Goal: Task Accomplishment & Management: Use online tool/utility

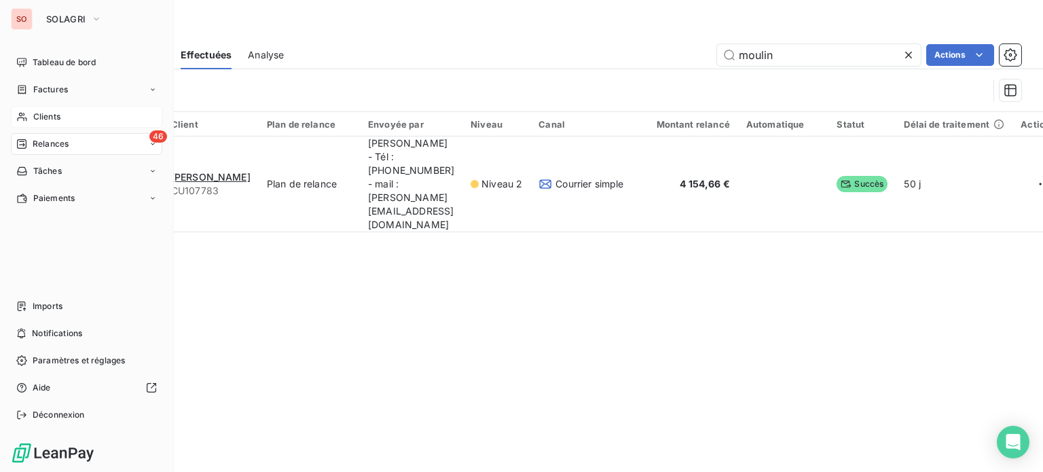
type input "moulin"
click at [42, 113] on span "Clients" at bounding box center [46, 117] width 27 height 12
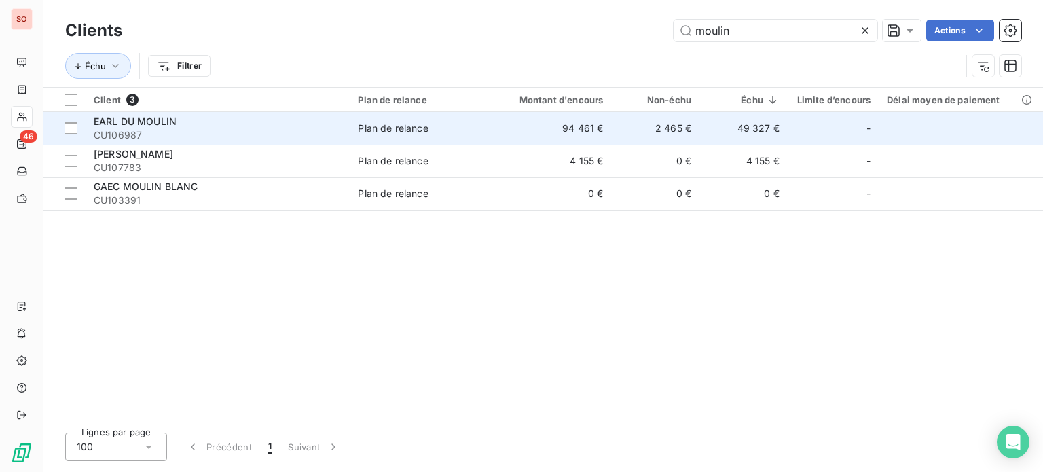
type input "moulin"
click at [494, 113] on td "94 461 €" at bounding box center [552, 128] width 118 height 33
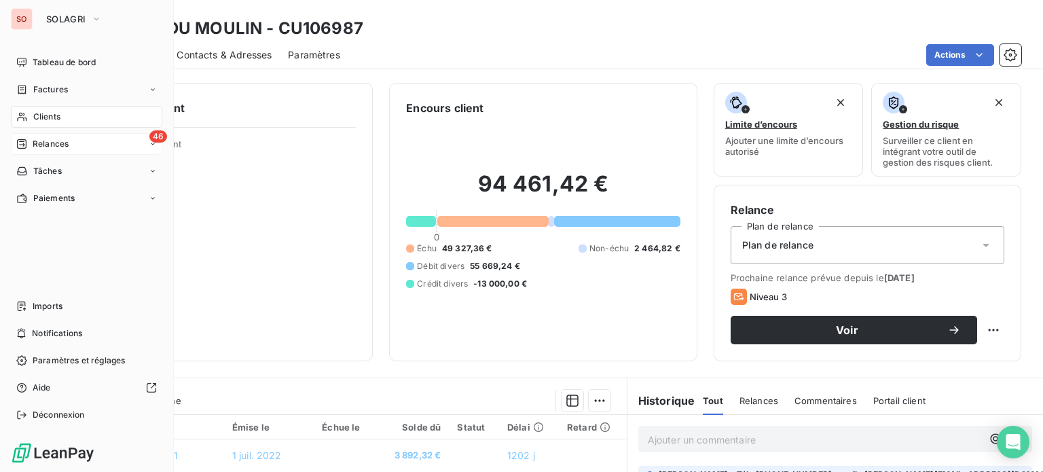
click at [67, 135] on div "46 Relances" at bounding box center [86, 144] width 151 height 22
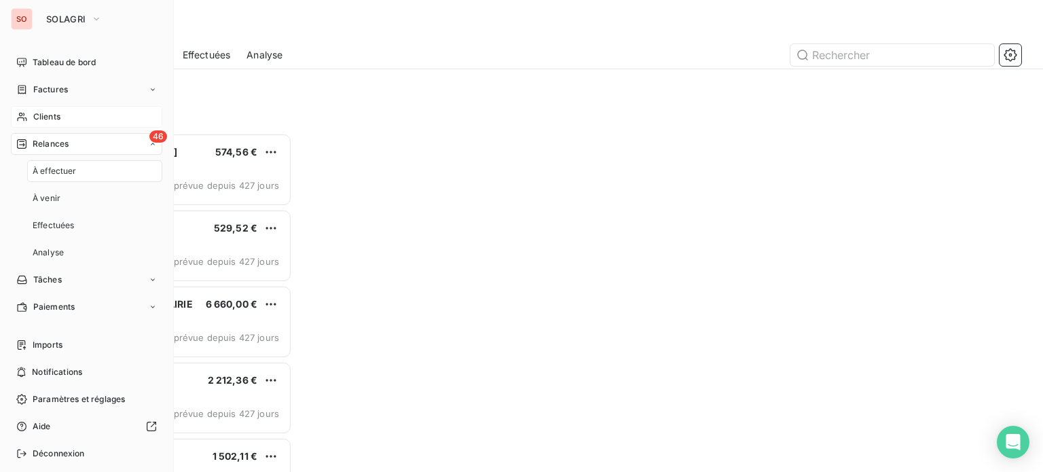
scroll to position [329, 216]
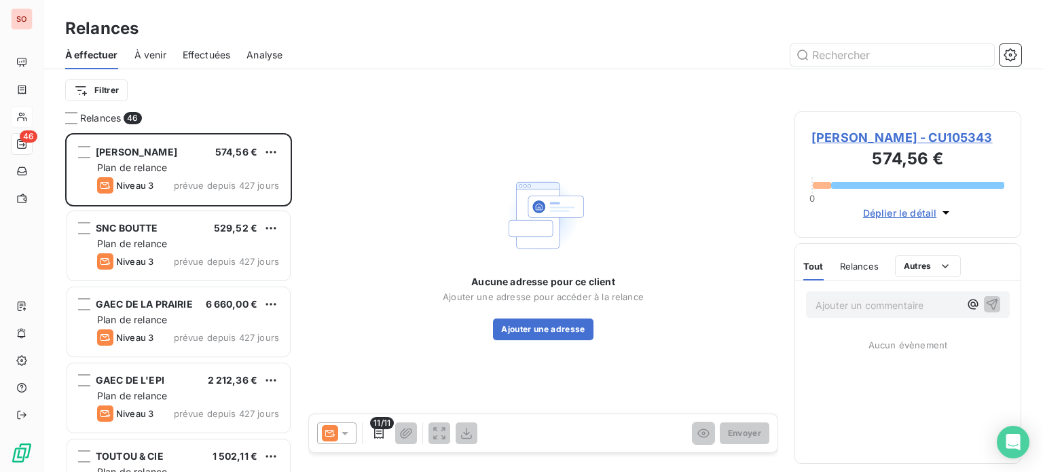
click at [202, 52] on span "Effectuées" at bounding box center [207, 55] width 48 height 14
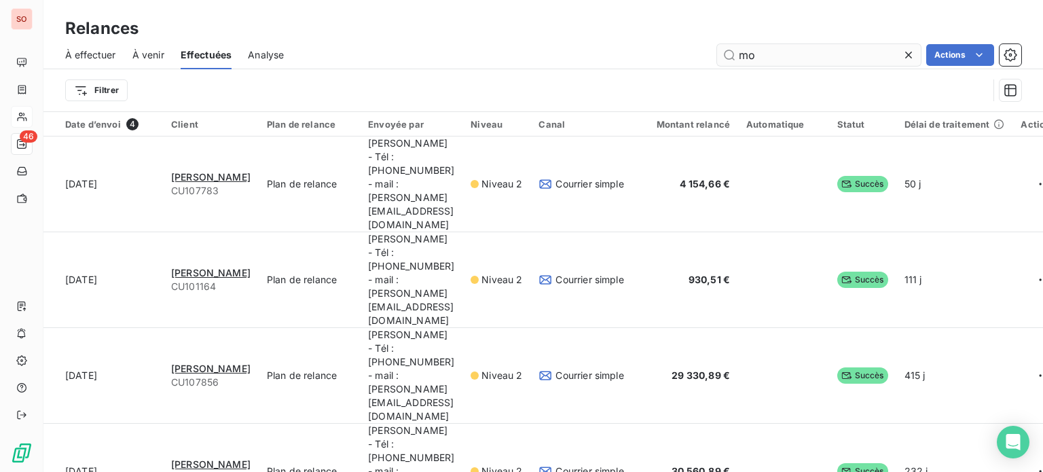
type input "m"
click at [804, 60] on input "m" at bounding box center [819, 55] width 204 height 22
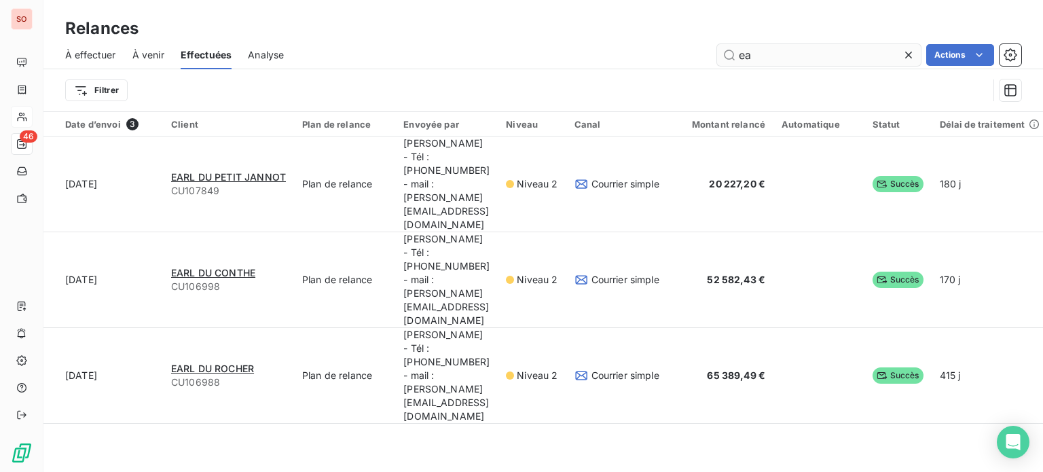
type input "e"
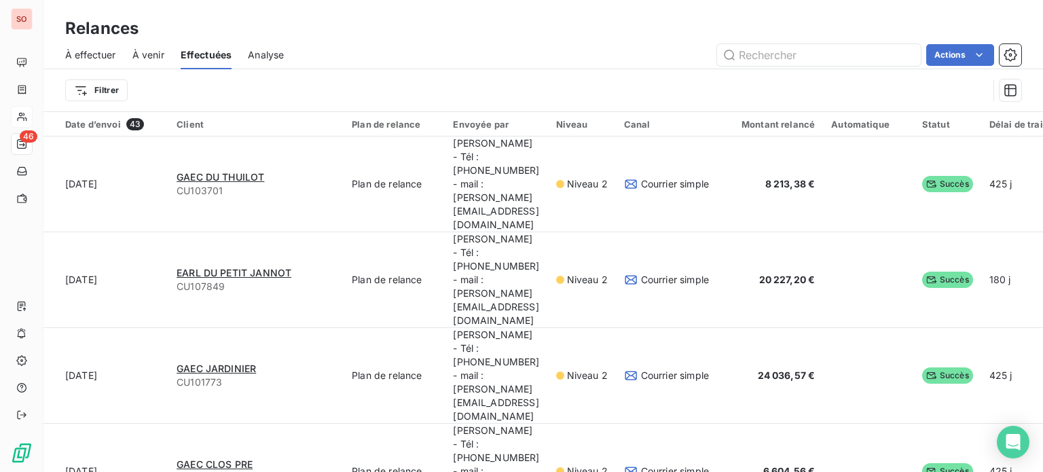
click at [78, 58] on span "À effectuer" at bounding box center [90, 55] width 51 height 14
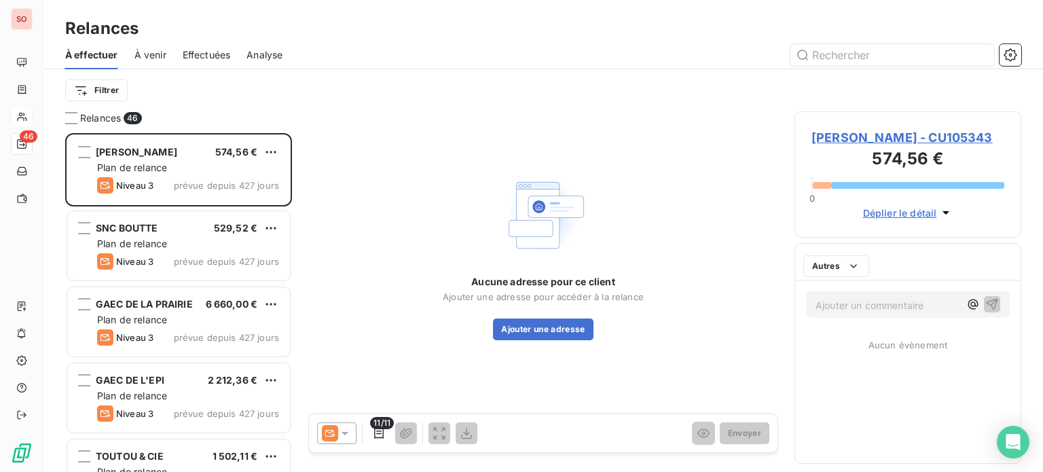
scroll to position [329, 216]
click at [826, 57] on input "text" at bounding box center [893, 55] width 204 height 22
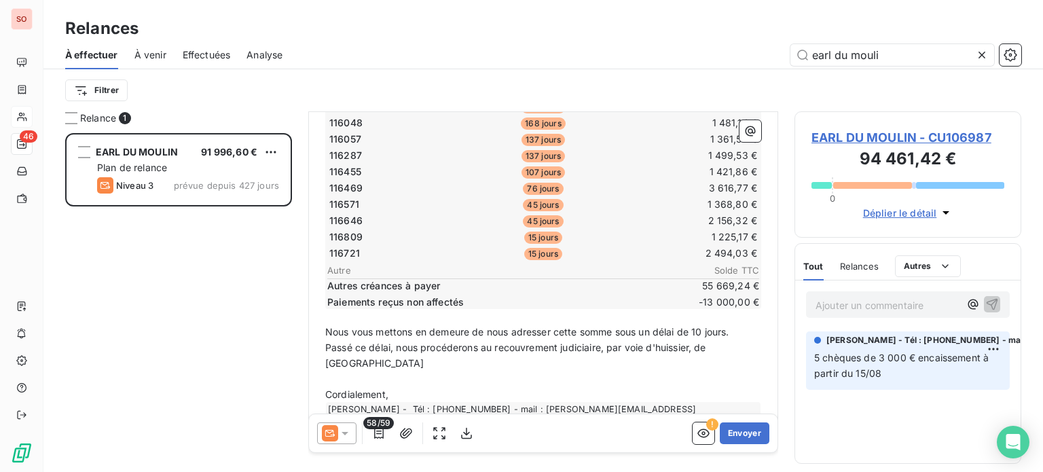
scroll to position [616, 0]
drag, startPoint x: 911, startPoint y: 58, endPoint x: 560, endPoint y: 67, distance: 351.3
click at [560, 67] on div "À effectuer À venir Effectuées Analyse earl du mouli" at bounding box center [543, 55] width 1000 height 29
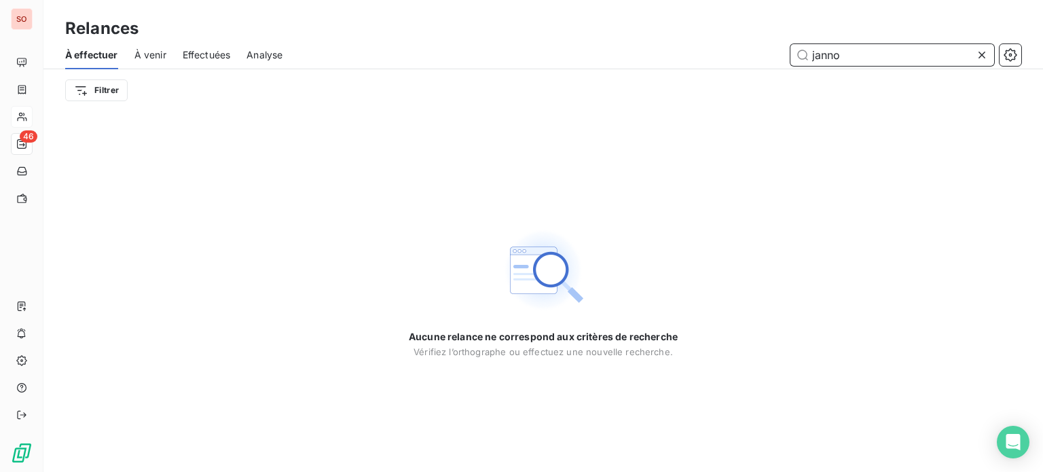
click at [212, 62] on div "Effectuées" at bounding box center [207, 55] width 48 height 29
type input "janno"
drag, startPoint x: 885, startPoint y: 54, endPoint x: 552, endPoint y: 120, distance: 339.9
click at [552, 120] on div "Relances À effectuer À venir Effectuées Analyse [PERSON_NAME] Aucune relance ne…" at bounding box center [543, 236] width 1000 height 472
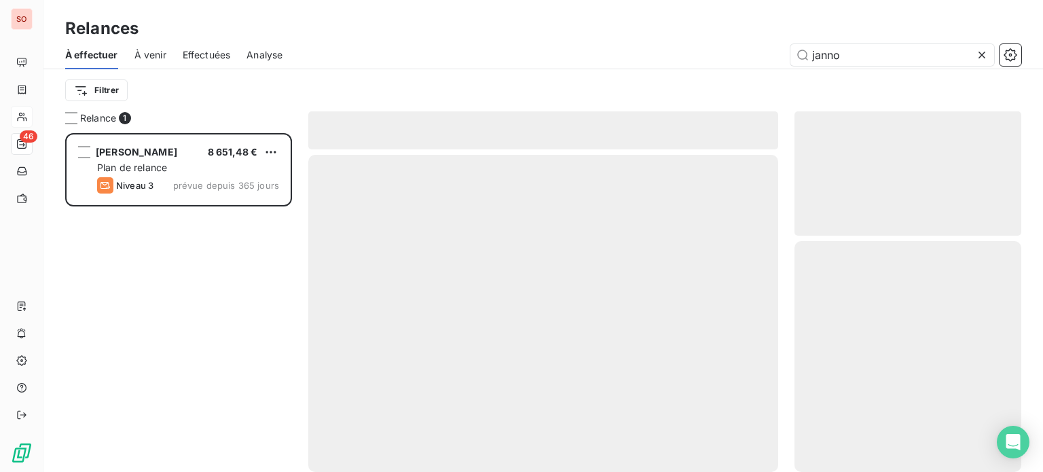
scroll to position [329, 216]
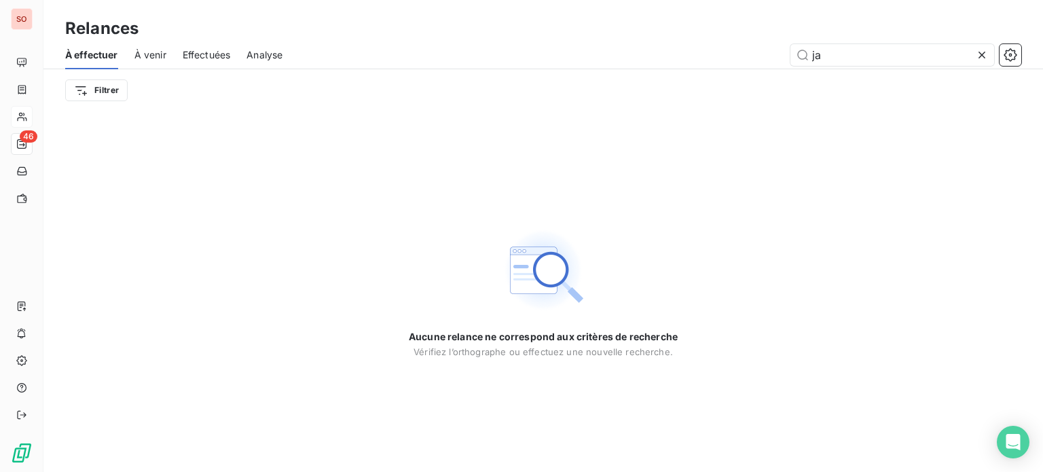
type input "j"
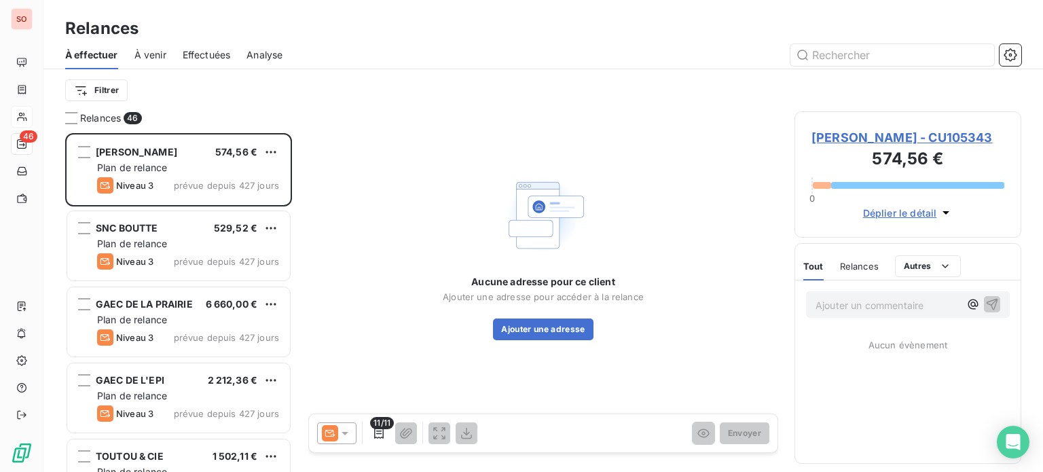
scroll to position [329, 216]
click at [217, 62] on div "Effectuées" at bounding box center [207, 55] width 48 height 29
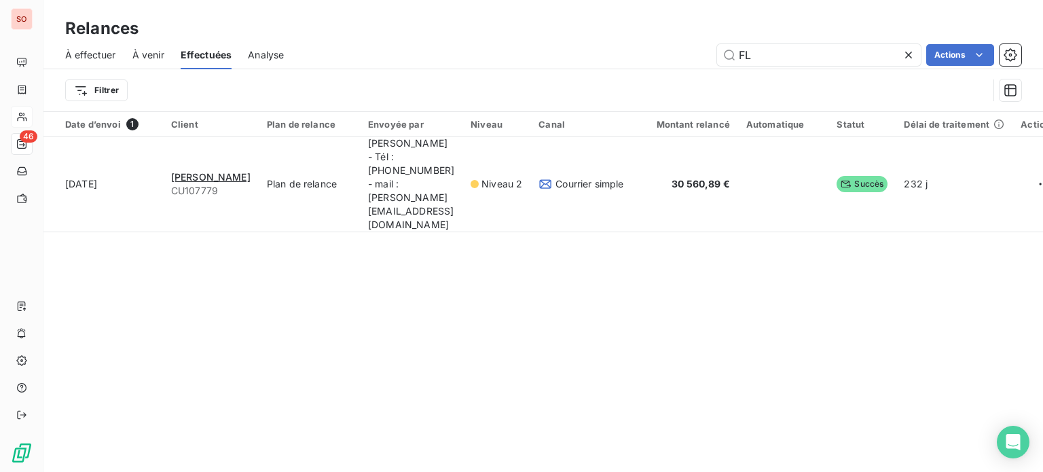
type input "F"
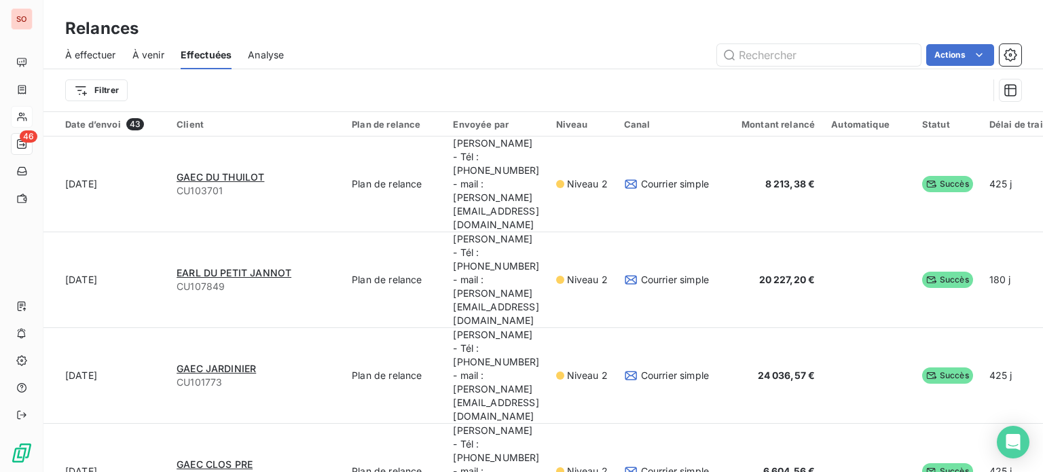
click at [812, 71] on div "Filtrer" at bounding box center [543, 90] width 956 height 42
click at [804, 62] on div "À effectuer À venir Effectuées Analyse Actions" at bounding box center [543, 55] width 1000 height 29
click at [804, 62] on input "text" at bounding box center [819, 55] width 204 height 22
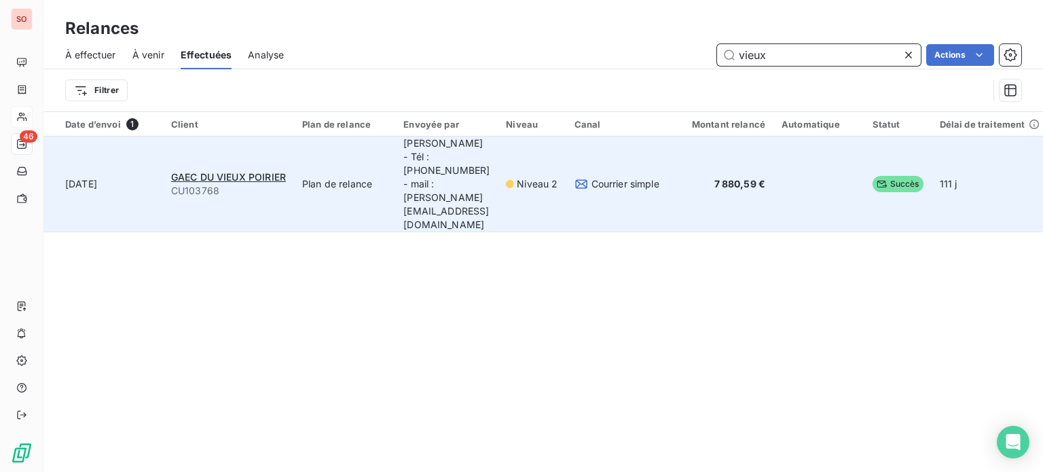
type input "vieux"
click at [730, 161] on td "7 880,59 €" at bounding box center [721, 185] width 106 height 96
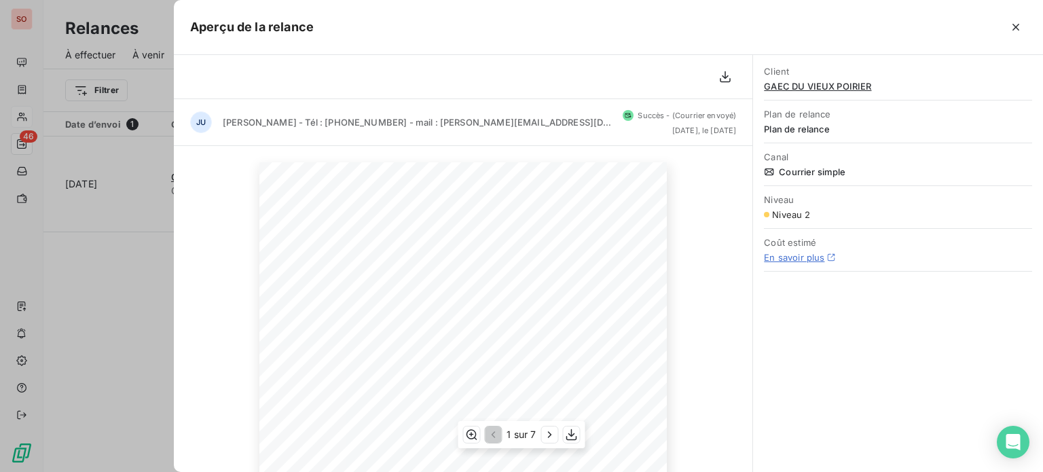
scroll to position [283, 0]
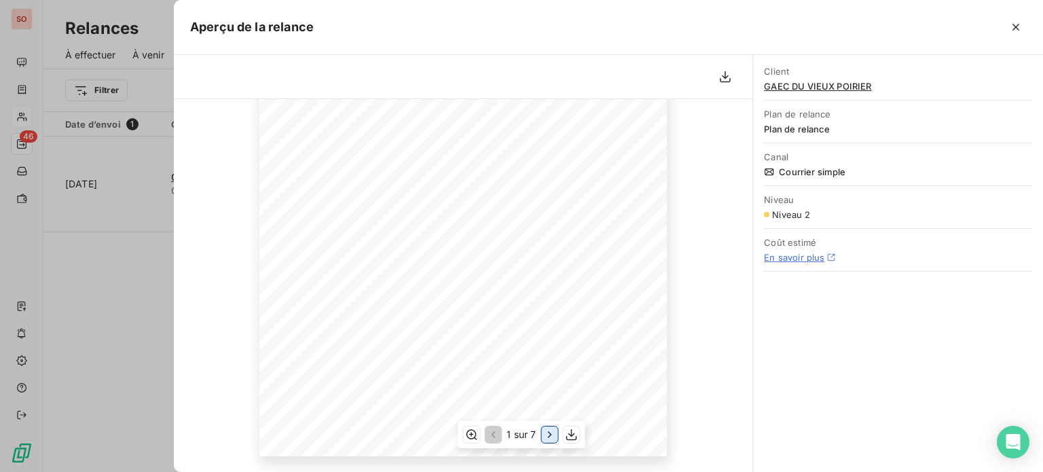
click at [545, 442] on button "button" at bounding box center [550, 435] width 16 height 16
click at [545, 442] on button "button" at bounding box center [551, 435] width 16 height 16
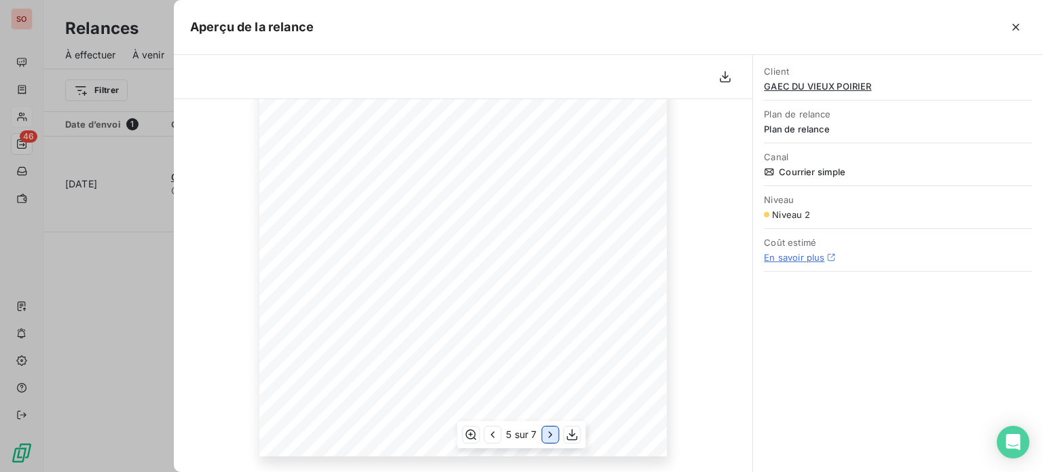
scroll to position [0, 0]
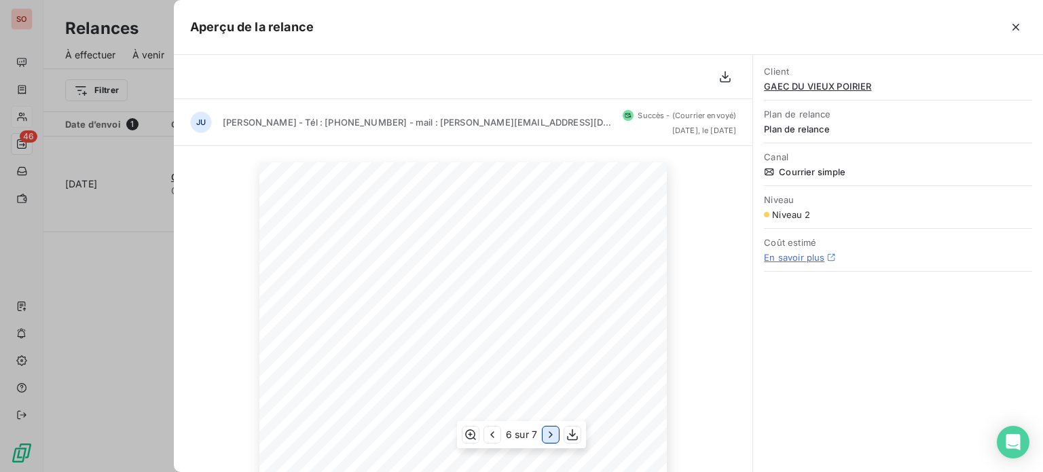
click at [545, 442] on button "button" at bounding box center [551, 435] width 16 height 16
click at [63, 309] on div at bounding box center [521, 236] width 1043 height 472
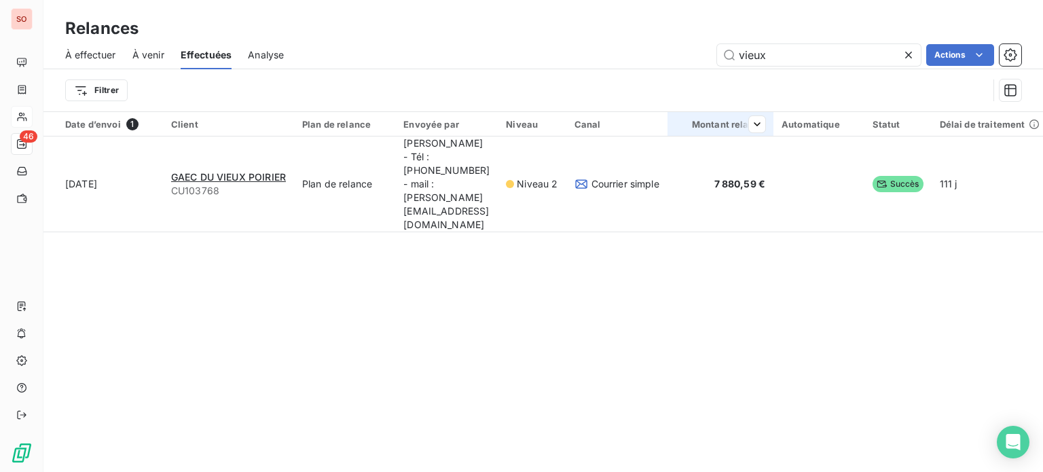
click at [736, 118] on th "Montant relancé" at bounding box center [721, 124] width 106 height 24
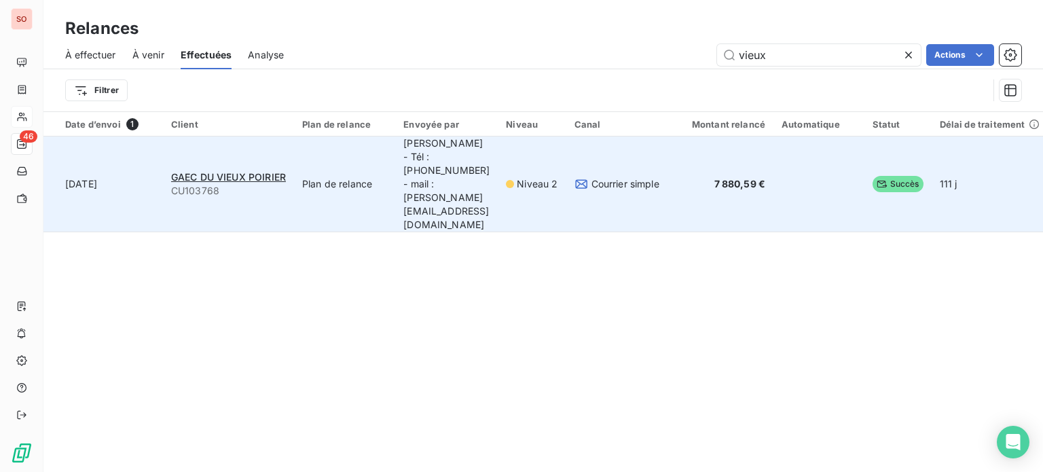
click at [660, 177] on span "Courrier simple" at bounding box center [626, 184] width 68 height 14
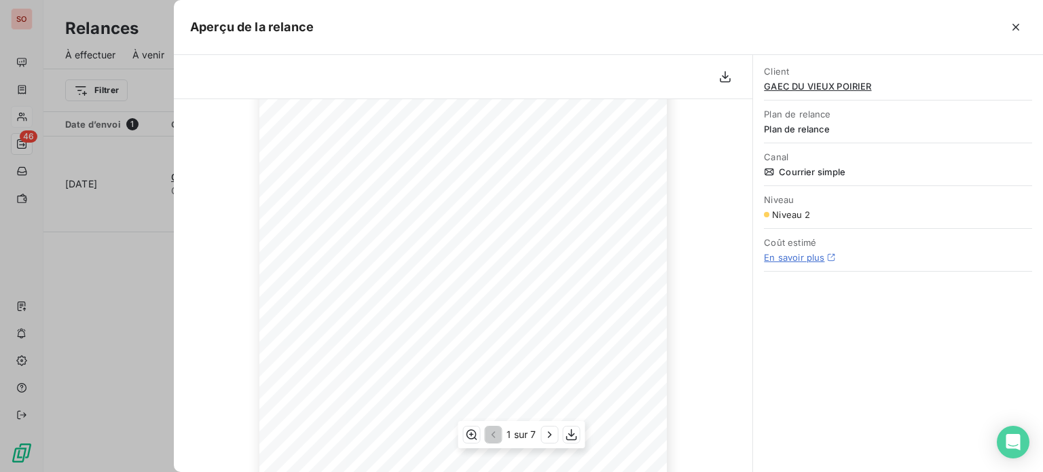
scroll to position [179, 0]
click at [94, 327] on div at bounding box center [521, 236] width 1043 height 472
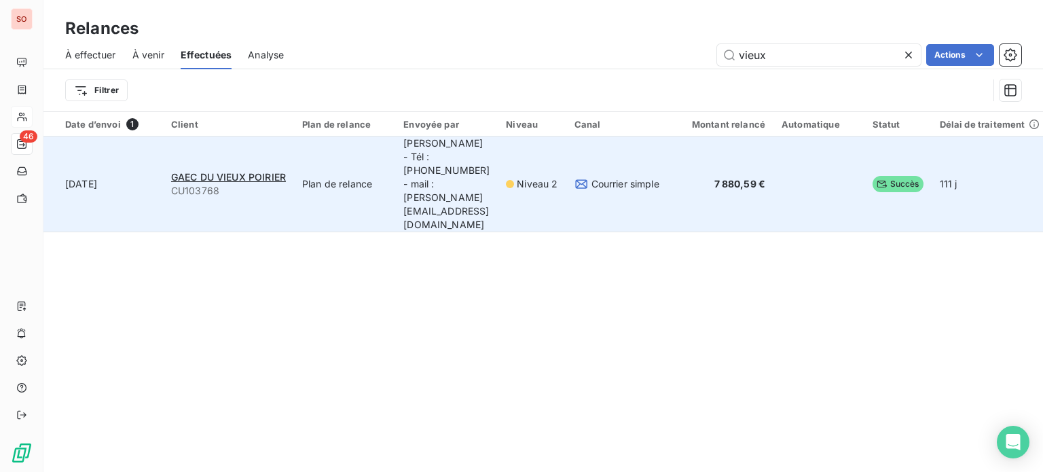
click at [498, 157] on td "[PERSON_NAME] - Tél : [PHONE_NUMBER] - mail : [PERSON_NAME][EMAIL_ADDRESS][DOMA…" at bounding box center [446, 185] width 103 height 96
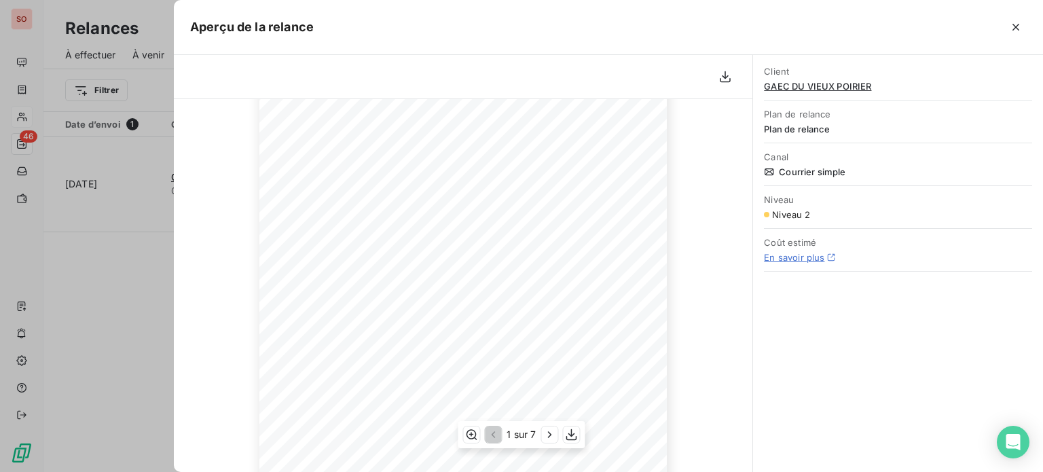
scroll to position [252, 0]
click at [546, 439] on icon "button" at bounding box center [550, 435] width 14 height 14
click at [546, 439] on icon "button" at bounding box center [551, 435] width 14 height 14
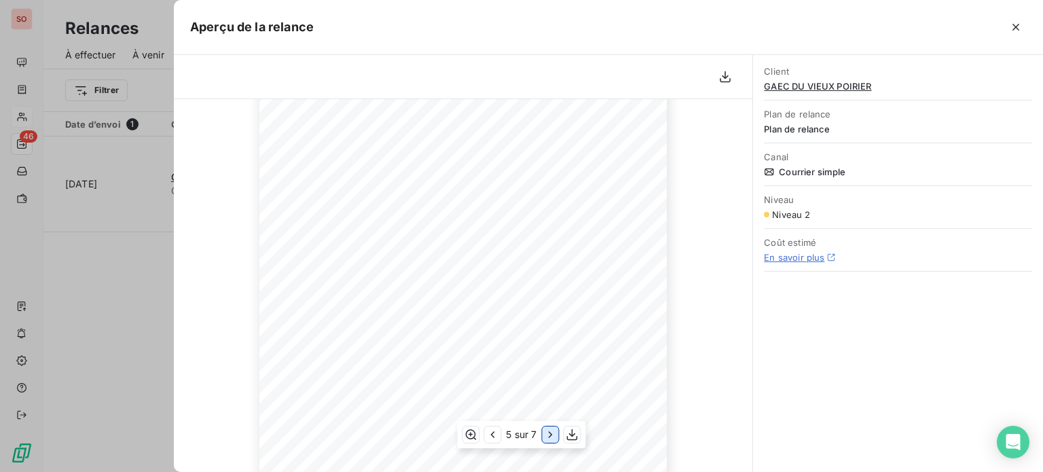
click at [546, 439] on icon "button" at bounding box center [551, 435] width 14 height 14
click at [494, 435] on icon "button" at bounding box center [493, 435] width 14 height 14
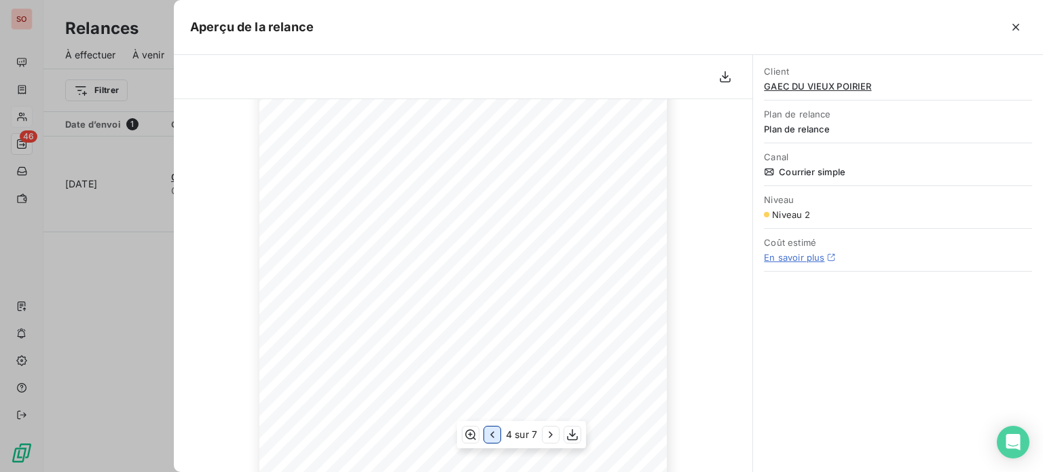
click at [494, 435] on icon "button" at bounding box center [493, 435] width 14 height 14
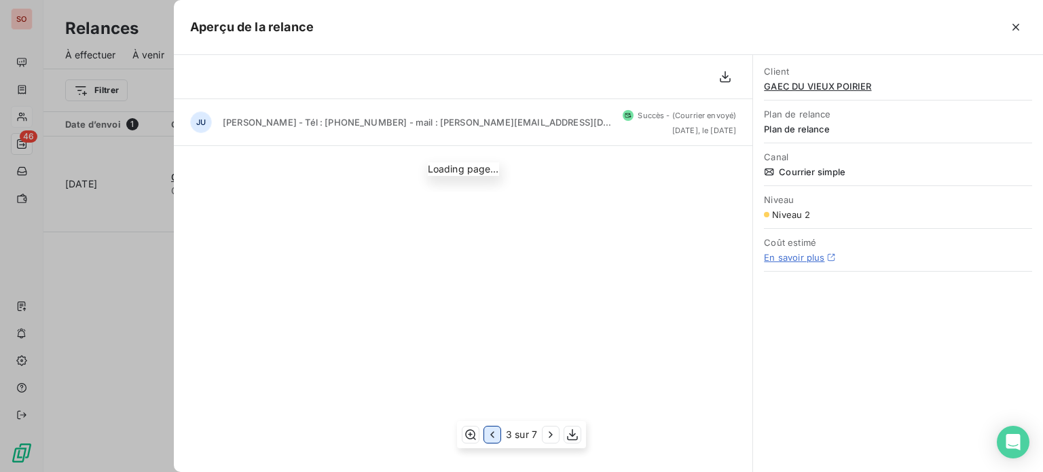
click at [494, 435] on icon "button" at bounding box center [493, 435] width 14 height 14
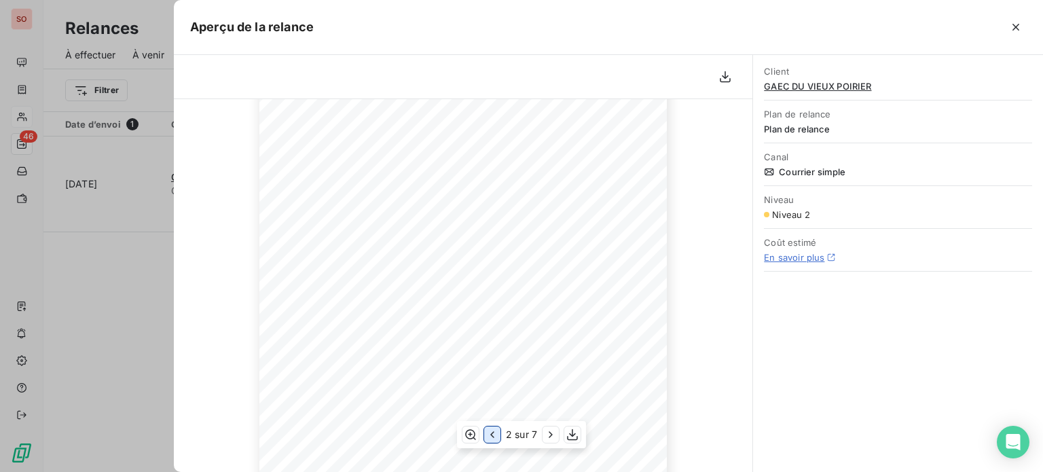
scroll to position [0, 0]
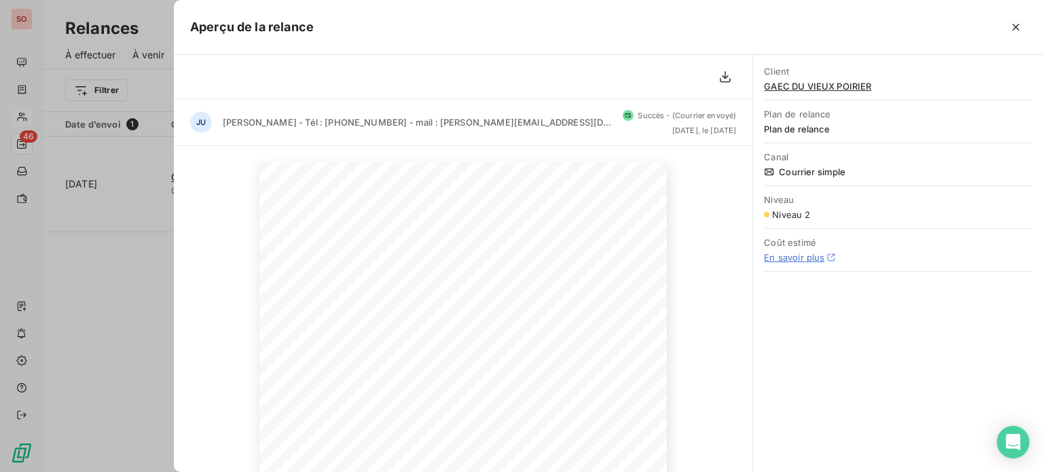
click at [114, 180] on div at bounding box center [521, 236] width 1043 height 472
